Goal: Complete application form: Complete application form

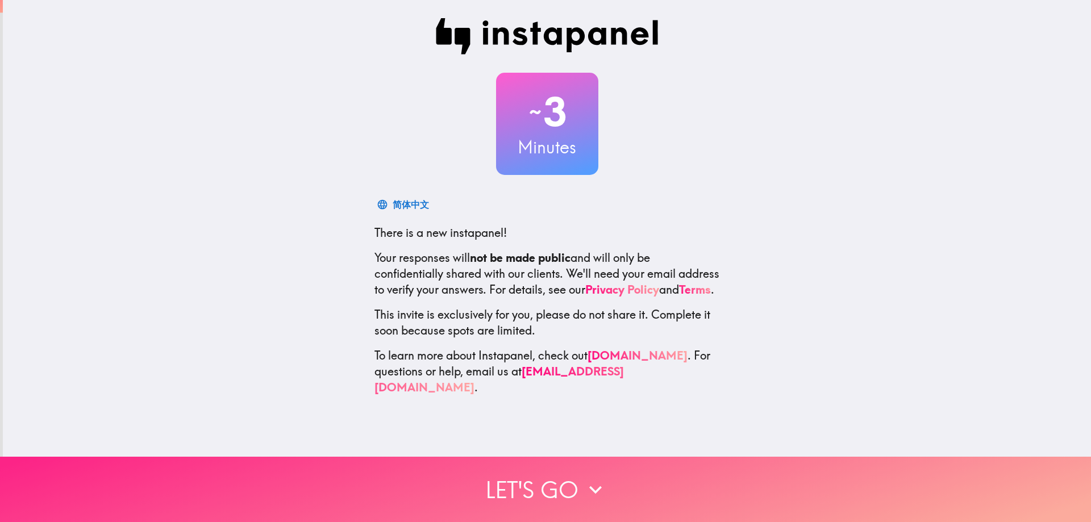
click at [548, 479] on button "Let's go" at bounding box center [545, 489] width 1091 height 65
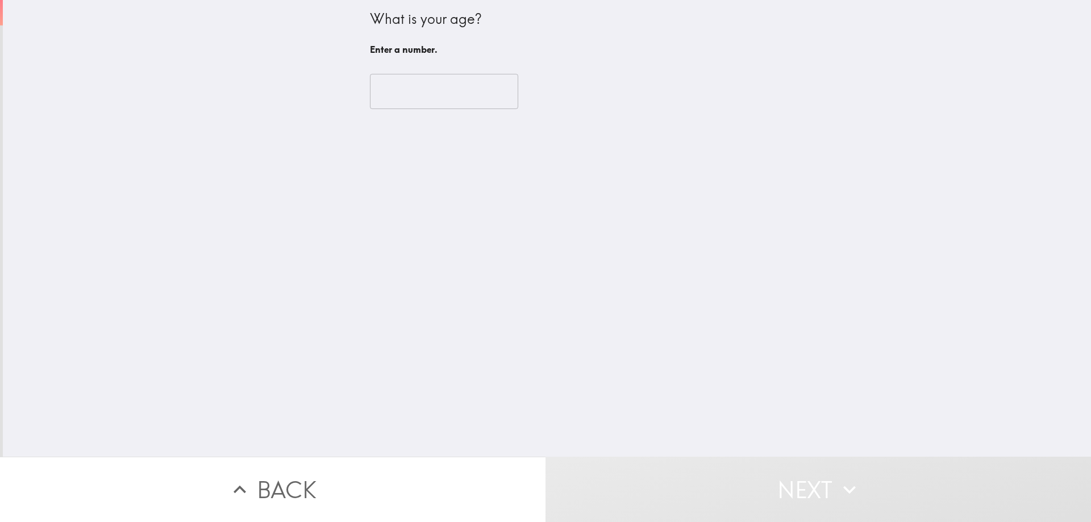
click at [466, 97] on input "number" at bounding box center [444, 91] width 148 height 35
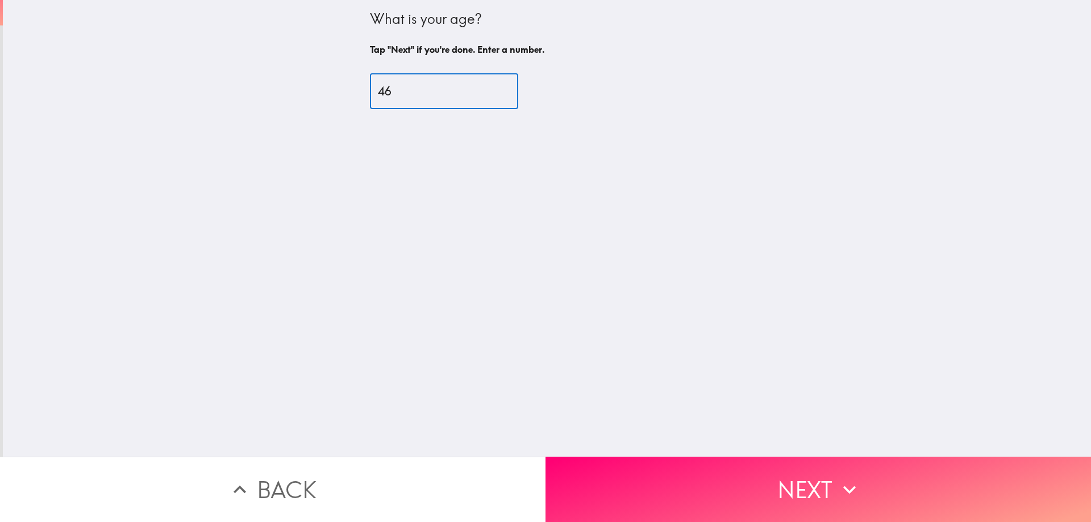
type input "46"
click at [670, 416] on div "What is your age? Tap "Next" if you're done. Enter a number. 46 ​" at bounding box center [547, 228] width 1088 height 457
click at [660, 462] on button "Next" at bounding box center [817, 489] width 545 height 65
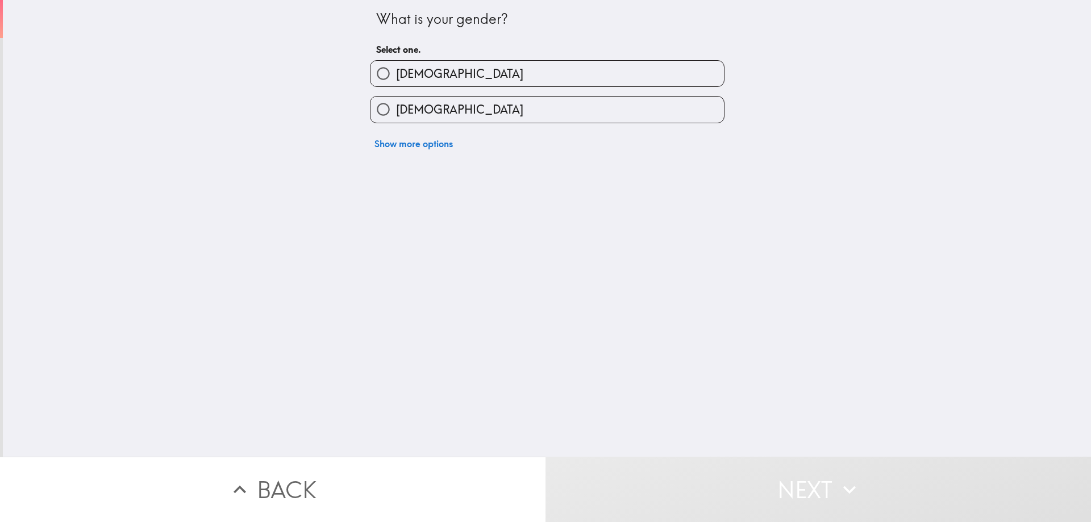
click at [514, 76] on label "[DEMOGRAPHIC_DATA]" at bounding box center [546, 74] width 353 height 26
click at [396, 76] on input "[DEMOGRAPHIC_DATA]" at bounding box center [383, 74] width 26 height 26
radio input "true"
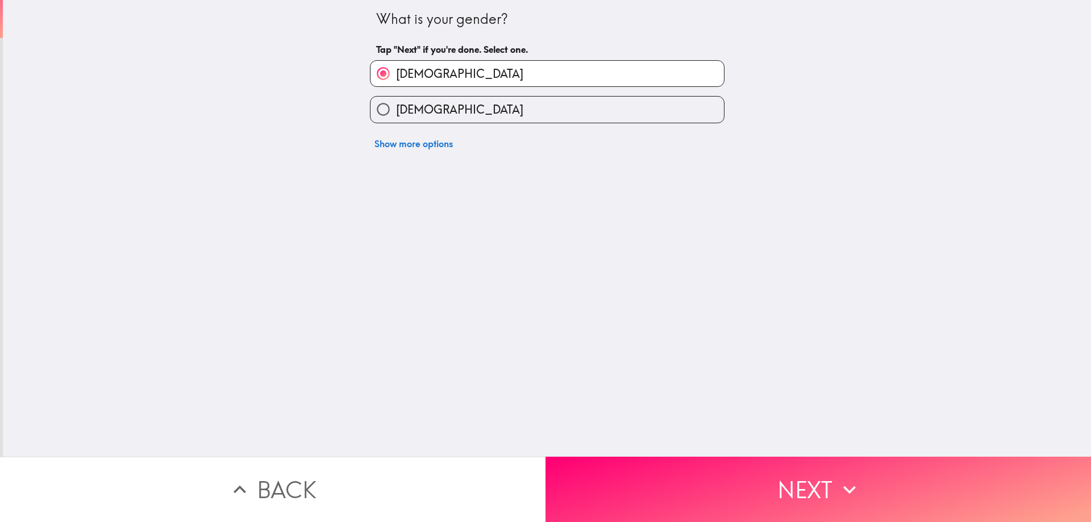
click at [732, 463] on button "Next" at bounding box center [817, 489] width 545 height 65
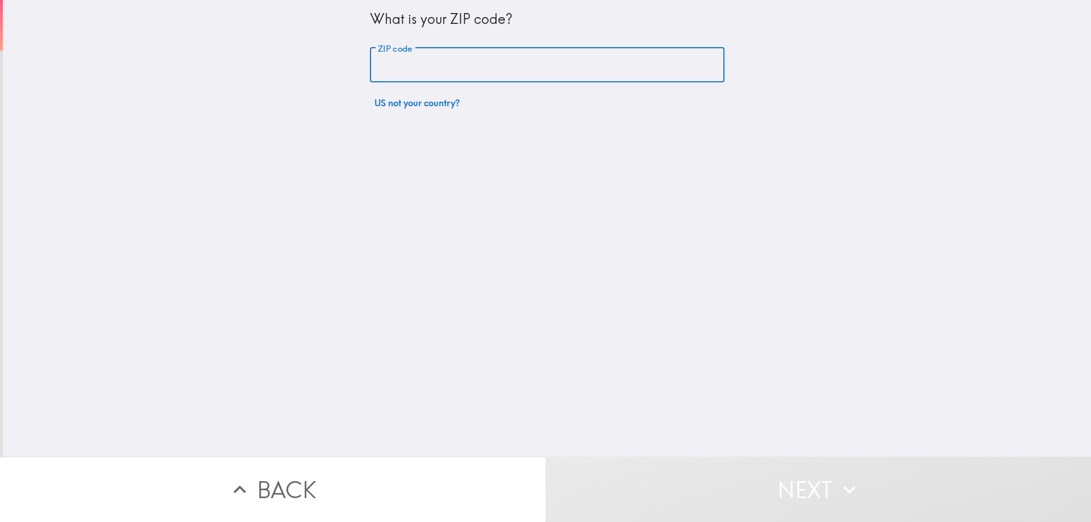
drag, startPoint x: 411, startPoint y: 68, endPoint x: 495, endPoint y: 98, distance: 89.1
click at [412, 63] on input "ZIP code" at bounding box center [547, 65] width 355 height 35
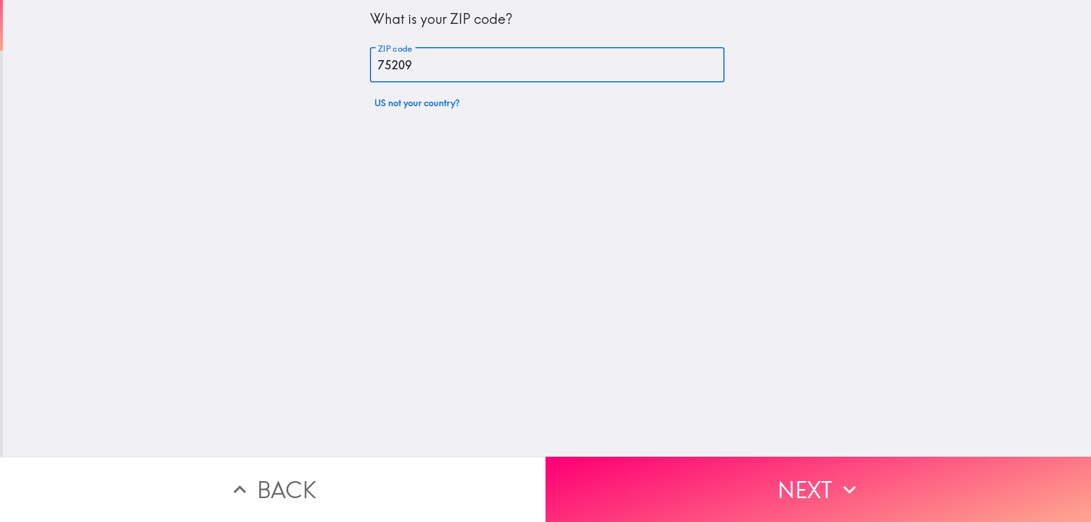
type input "75209"
click at [925, 457] on button "Next" at bounding box center [817, 489] width 545 height 65
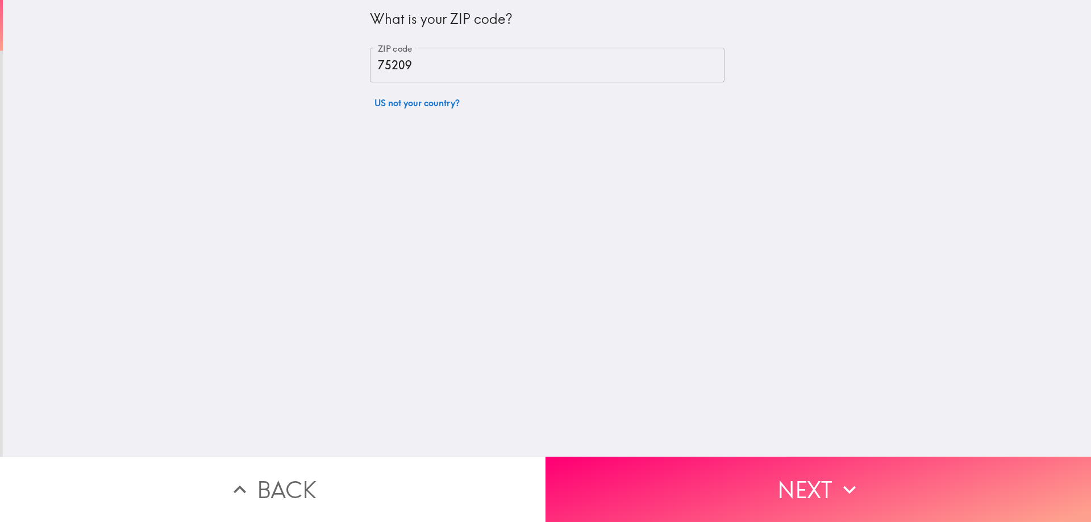
click at [881, 479] on button "Next" at bounding box center [817, 489] width 545 height 65
